Goal: Task Accomplishment & Management: Use online tool/utility

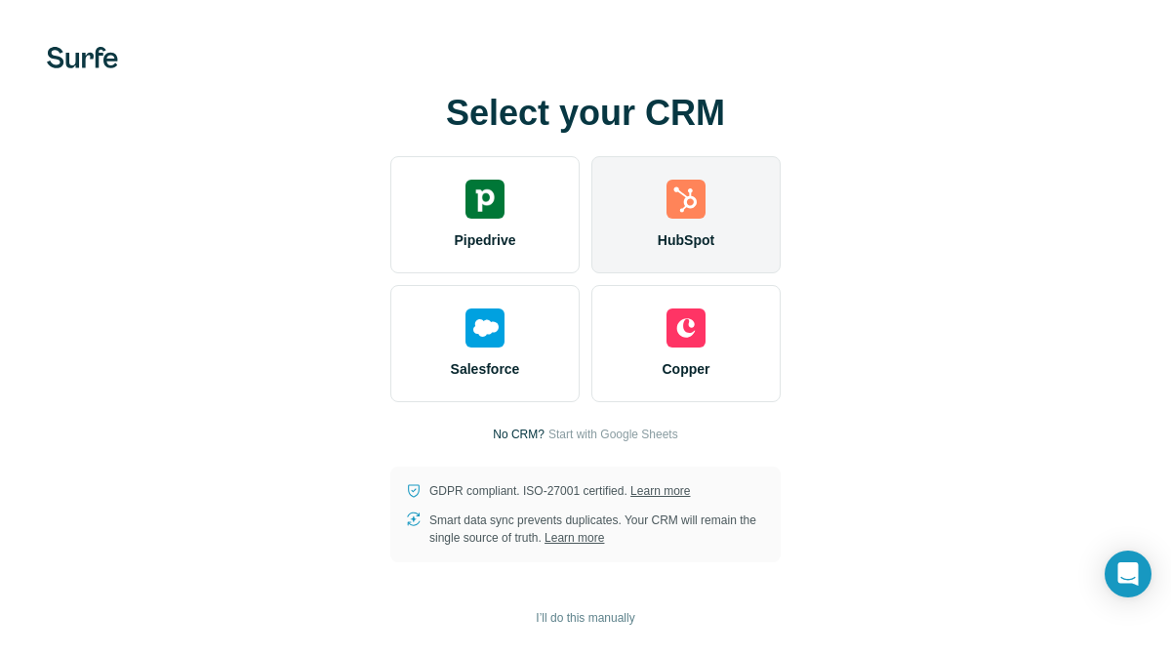
click at [682, 205] on img at bounding box center [685, 199] width 39 height 39
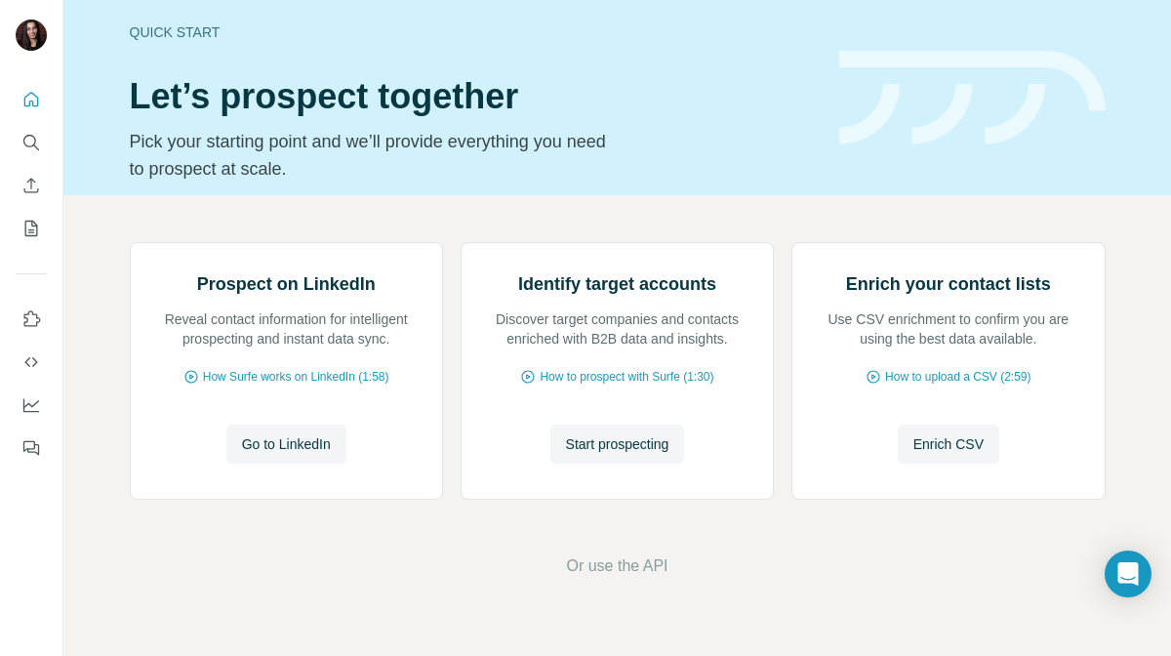
scroll to position [143, 0]
click at [580, 454] on span "Start prospecting" at bounding box center [617, 444] width 103 height 20
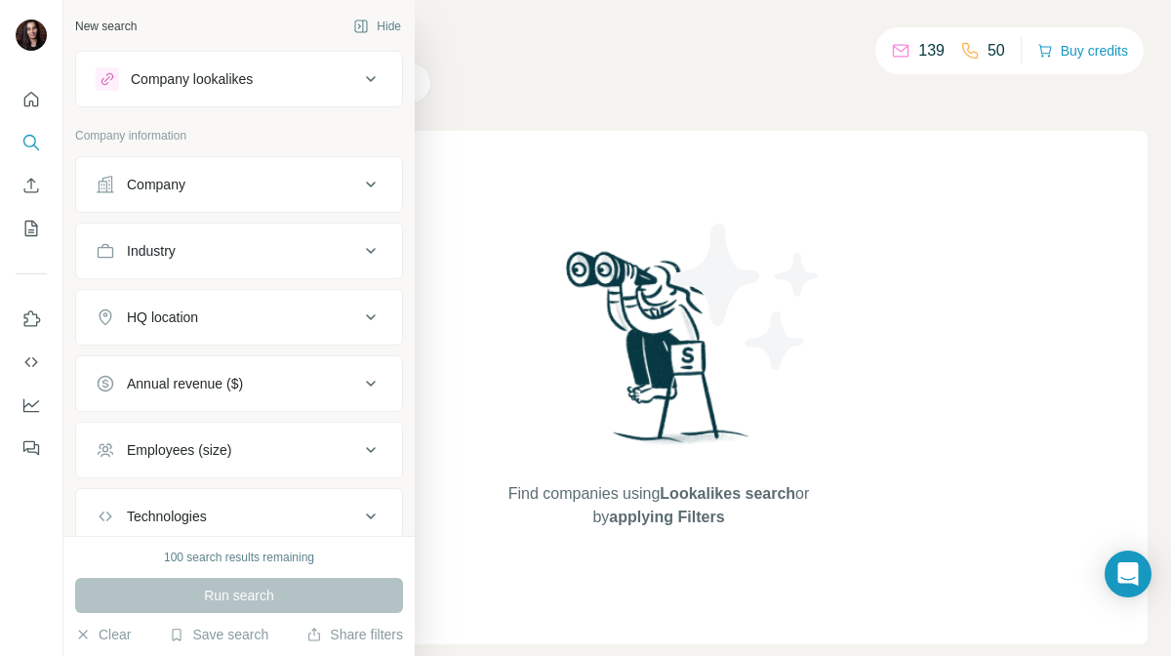
click at [100, 185] on icon at bounding box center [106, 185] width 20 height 20
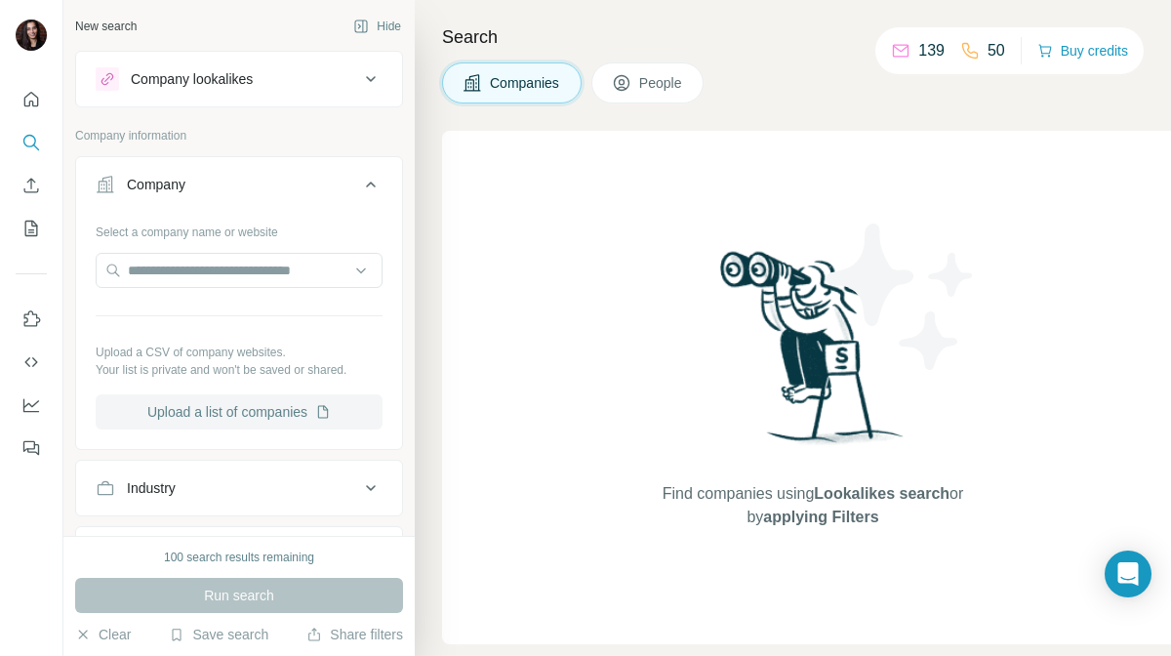
click at [232, 421] on button "Upload a list of companies" at bounding box center [239, 411] width 287 height 35
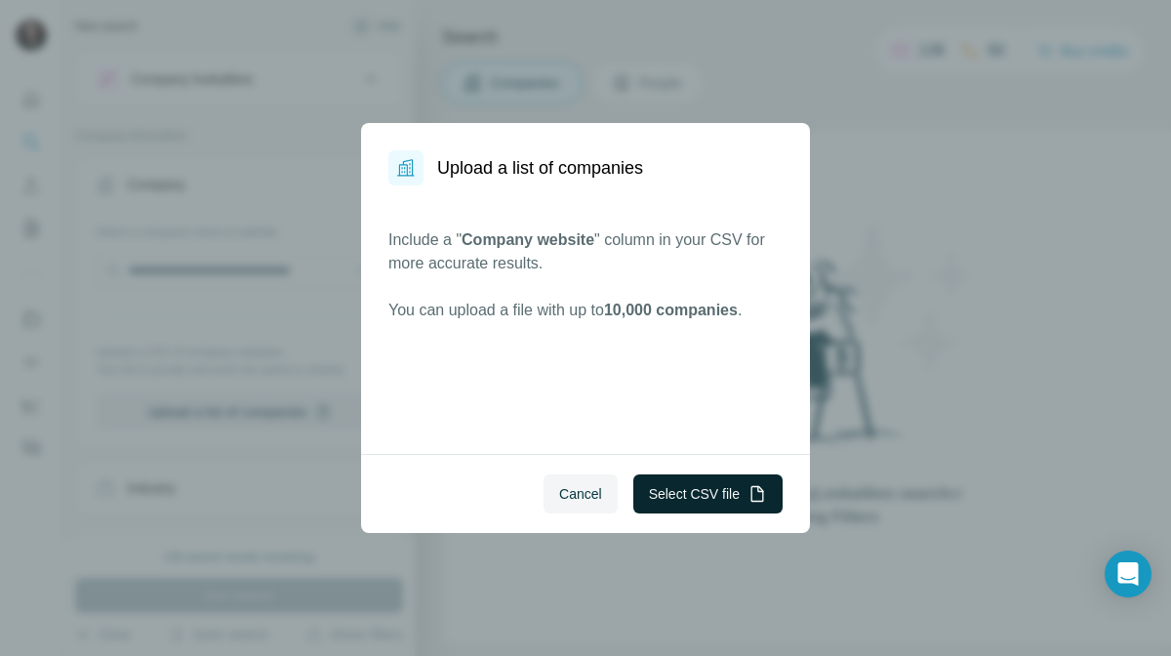
click at [701, 501] on button "Select CSV file" at bounding box center [707, 493] width 149 height 39
click at [563, 490] on span "Cancel" at bounding box center [580, 494] width 43 height 20
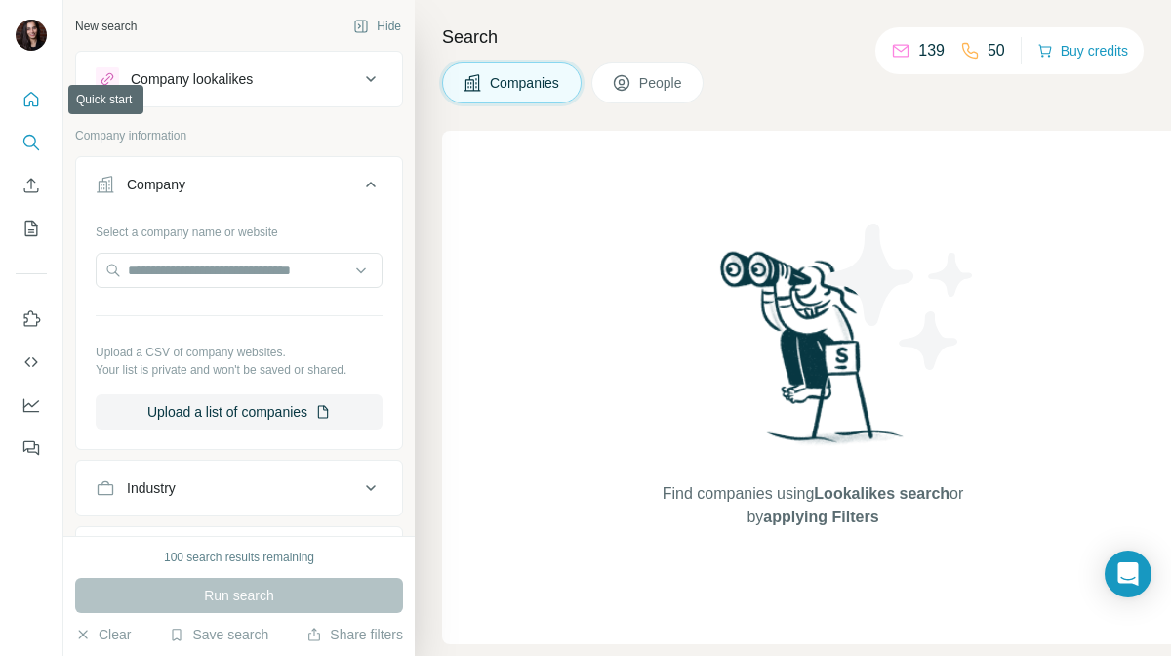
click at [25, 95] on icon "Quick start" at bounding box center [31, 100] width 20 height 20
